Goal: Information Seeking & Learning: Learn about a topic

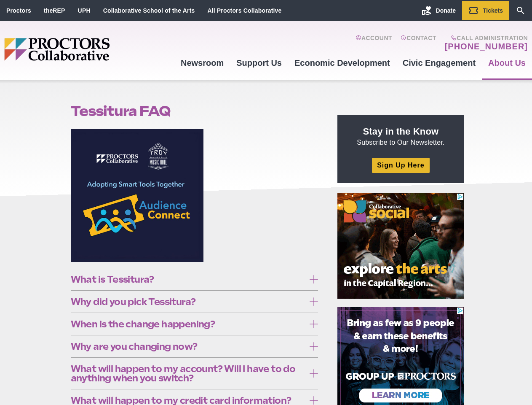
click at [266, 202] on figure at bounding box center [195, 198] width 248 height 139
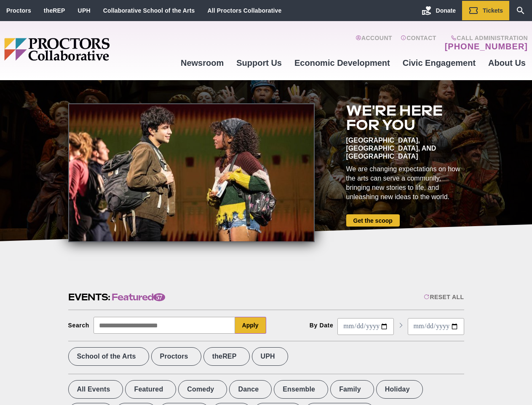
click at [266, 202] on div at bounding box center [191, 172] width 247 height 139
click at [443, 297] on div "Reset All" at bounding box center [444, 296] width 40 height 7
click at [251, 325] on button "Apply" at bounding box center [250, 324] width 31 height 17
